Goal: Use online tool/utility: Utilize a website feature to perform a specific function

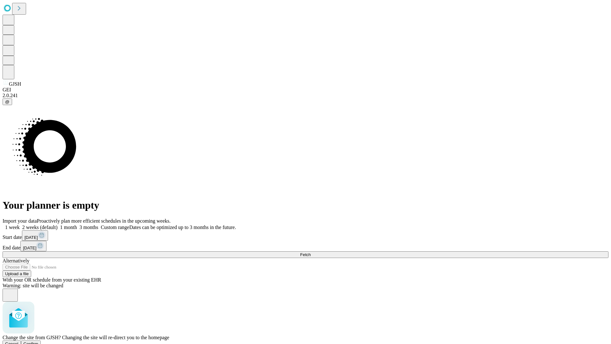
click at [39, 341] on span "Confirm" at bounding box center [31, 343] width 15 height 5
click at [20, 224] on label "1 week" at bounding box center [11, 226] width 17 height 5
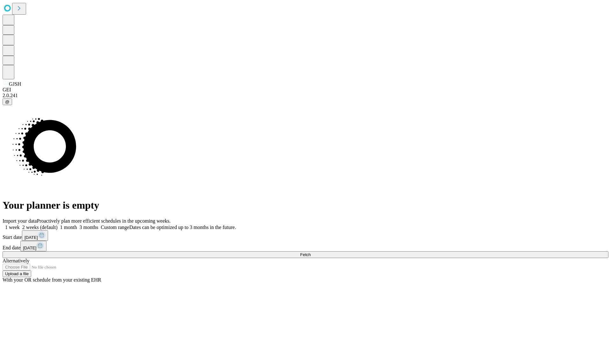
click at [311, 252] on span "Fetch" at bounding box center [305, 254] width 11 height 5
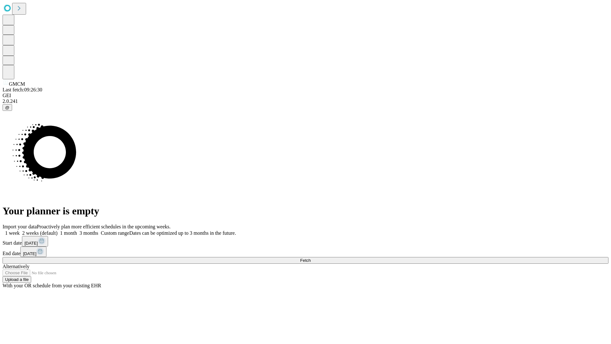
click at [20, 230] on label "1 week" at bounding box center [11, 232] width 17 height 5
click at [311, 258] on span "Fetch" at bounding box center [305, 260] width 11 height 5
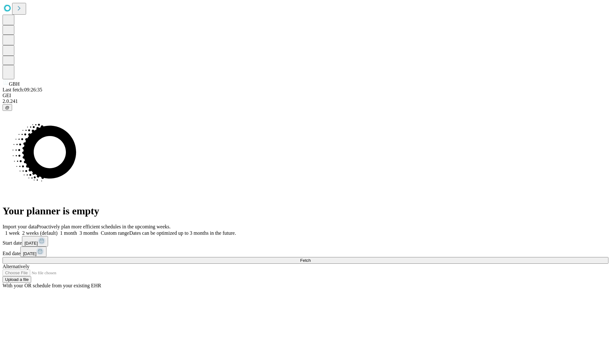
click at [311, 258] on span "Fetch" at bounding box center [305, 260] width 11 height 5
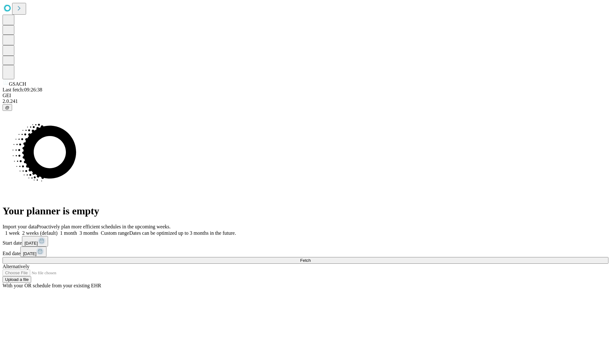
click at [20, 230] on label "1 week" at bounding box center [11, 232] width 17 height 5
click at [311, 258] on span "Fetch" at bounding box center [305, 260] width 11 height 5
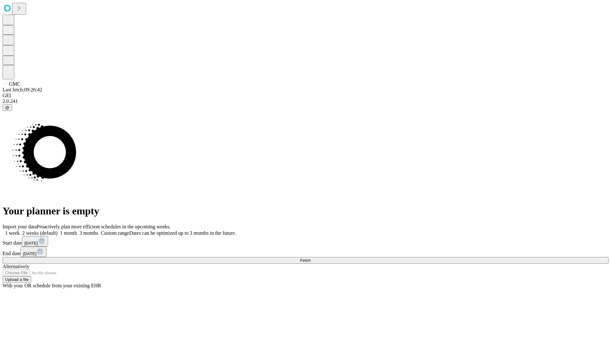
click at [20, 230] on label "1 week" at bounding box center [11, 232] width 17 height 5
click at [311, 258] on span "Fetch" at bounding box center [305, 260] width 11 height 5
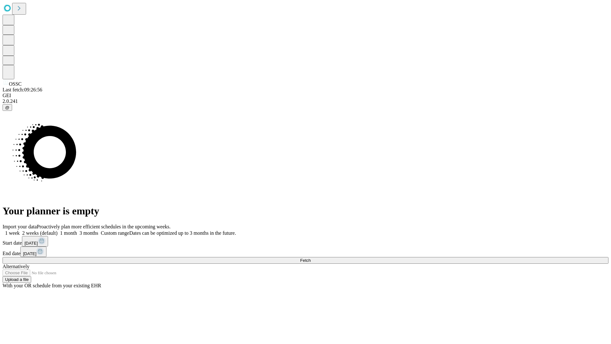
click at [311, 258] on span "Fetch" at bounding box center [305, 260] width 11 height 5
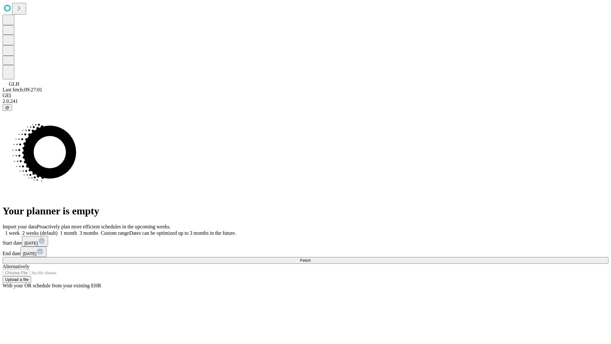
click at [311, 258] on span "Fetch" at bounding box center [305, 260] width 11 height 5
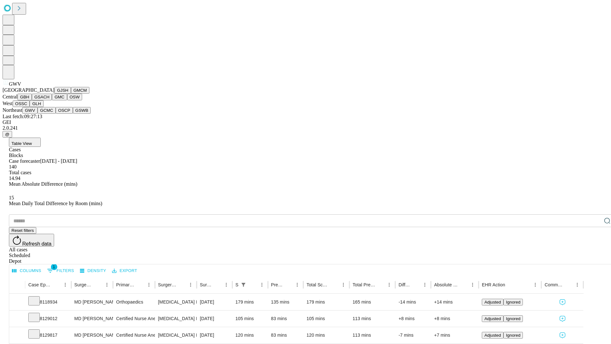
click at [49, 114] on button "GCMC" at bounding box center [47, 110] width 18 height 7
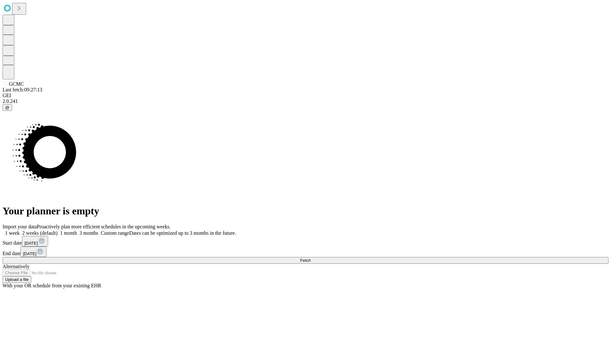
click at [20, 230] on label "1 week" at bounding box center [11, 232] width 17 height 5
click at [311, 258] on span "Fetch" at bounding box center [305, 260] width 11 height 5
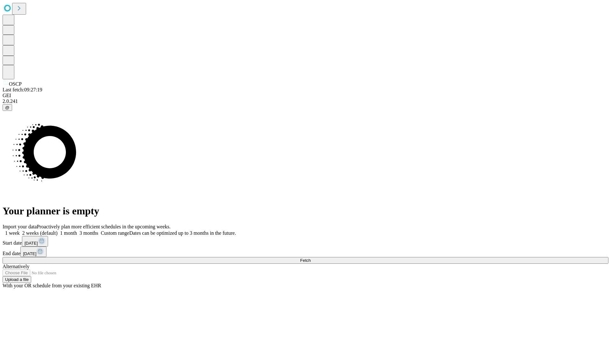
click at [20, 230] on label "1 week" at bounding box center [11, 232] width 17 height 5
click at [311, 258] on span "Fetch" at bounding box center [305, 260] width 11 height 5
